Goal: Find specific page/section: Find specific page/section

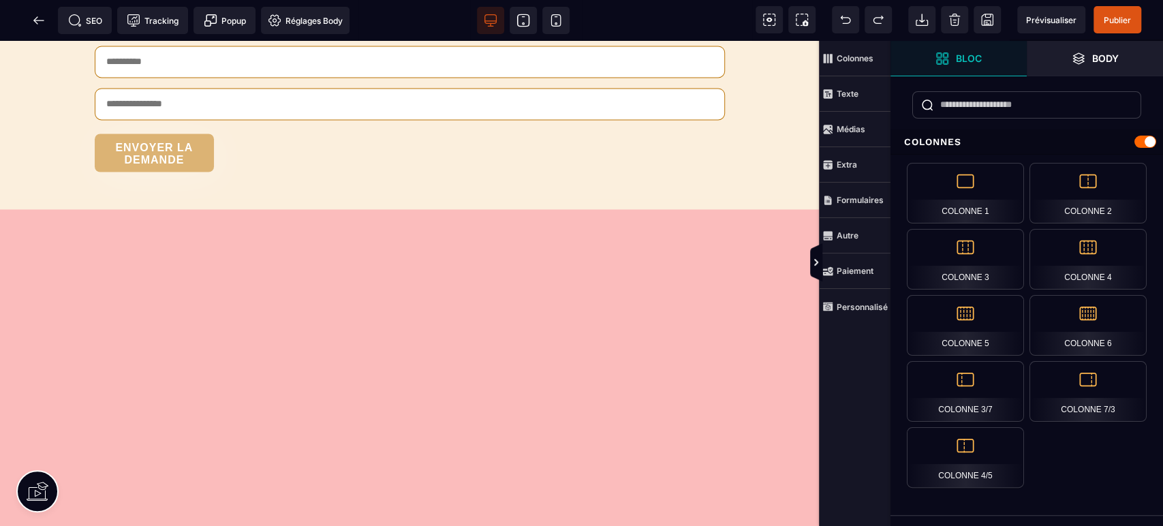
scroll to position [4711, 0]
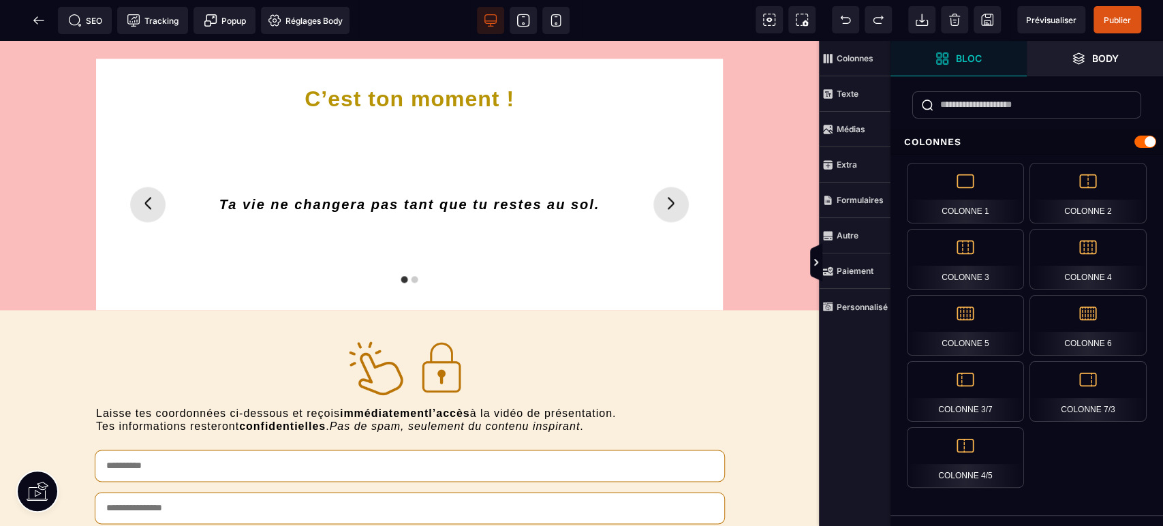
click at [40, 29] on span at bounding box center [38, 20] width 27 height 27
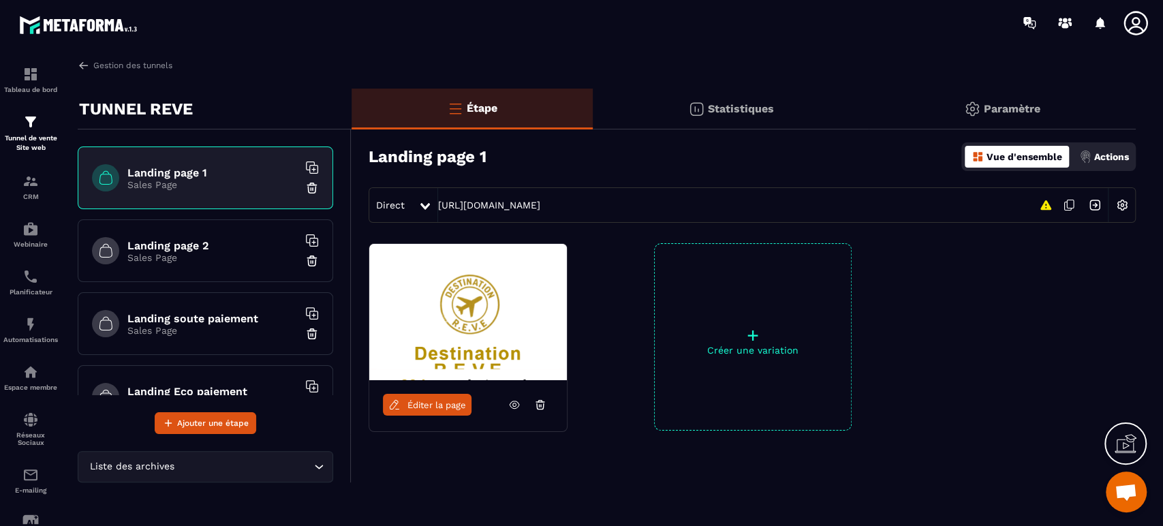
click at [453, 401] on span "Éditer la page" at bounding box center [437, 405] width 59 height 10
